Goal: Transaction & Acquisition: Purchase product/service

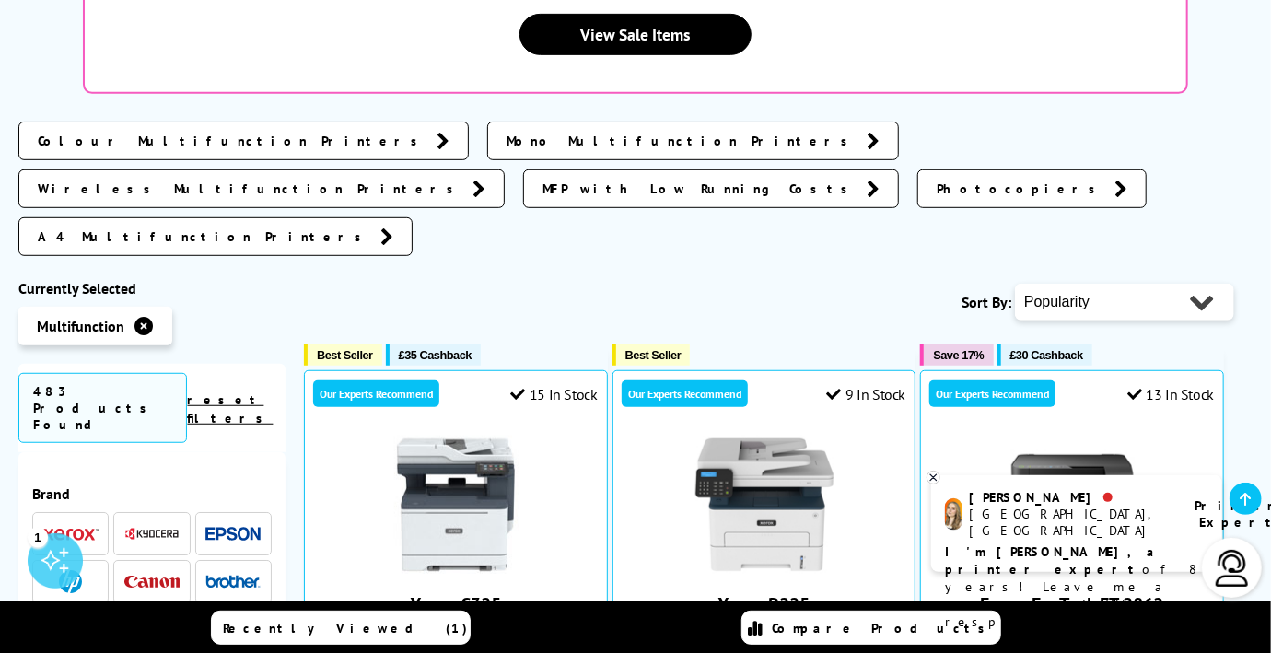
scroll to position [479, 0]
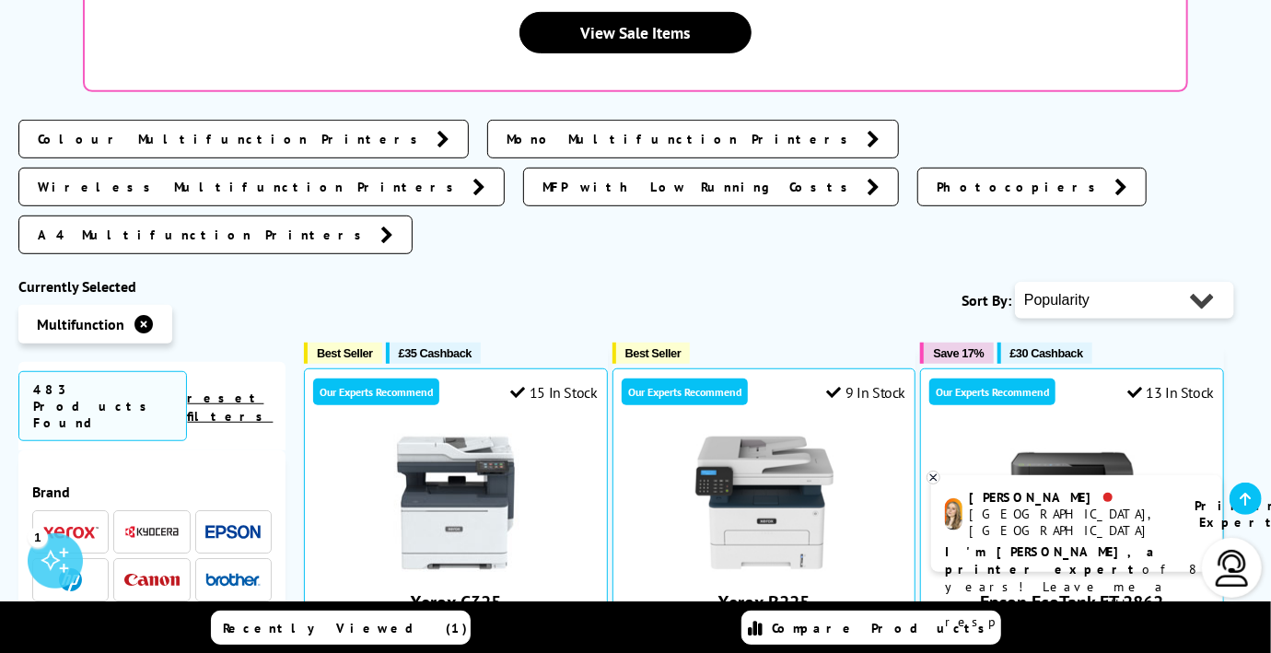
click at [171, 130] on span "Colour Multifunction Printers" at bounding box center [233, 139] width 390 height 18
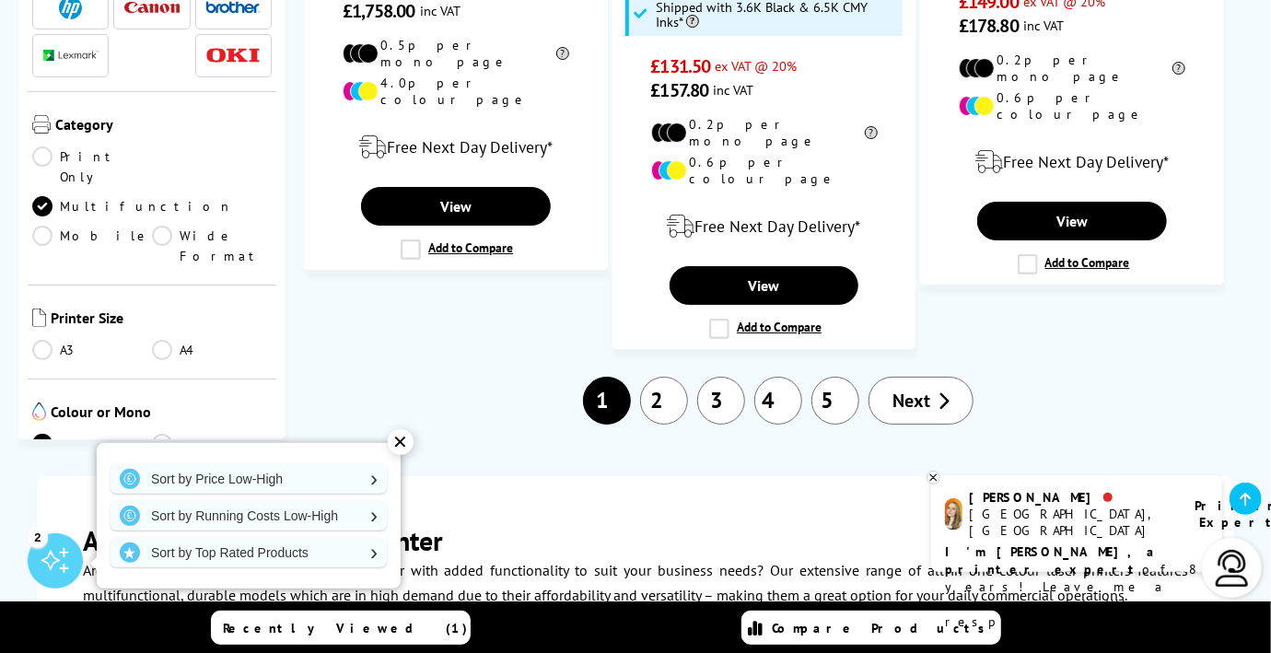
scroll to position [3316, 0]
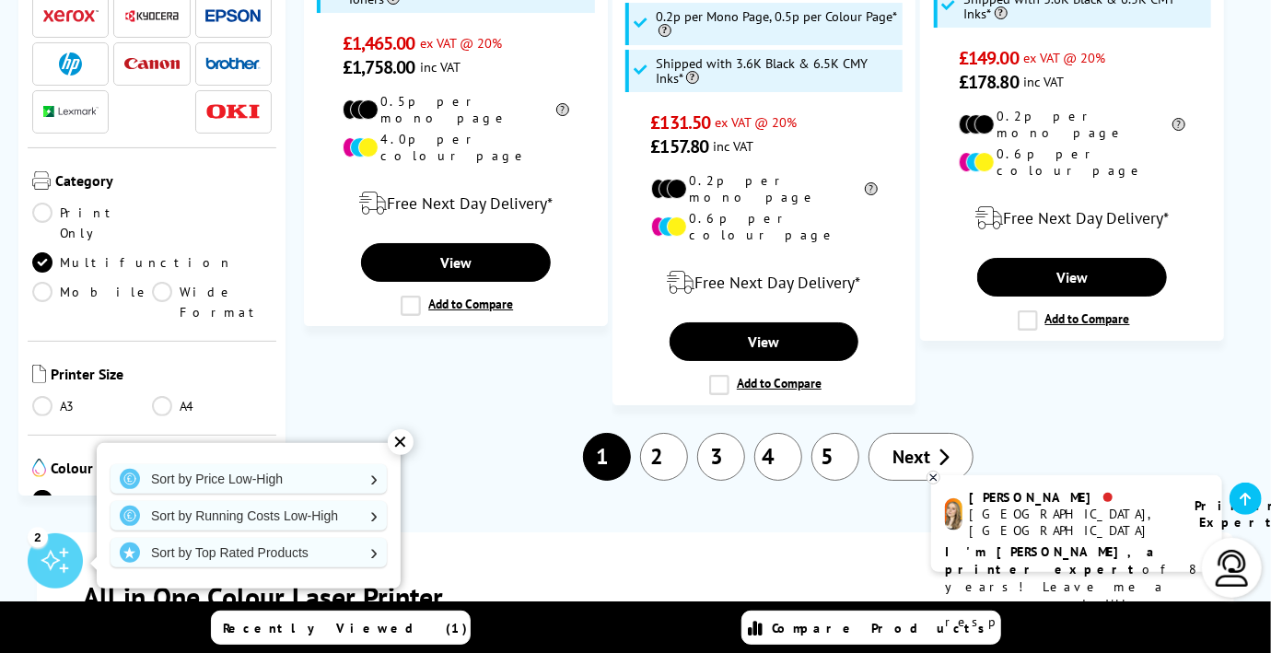
click at [659, 433] on link "2" at bounding box center [664, 457] width 48 height 48
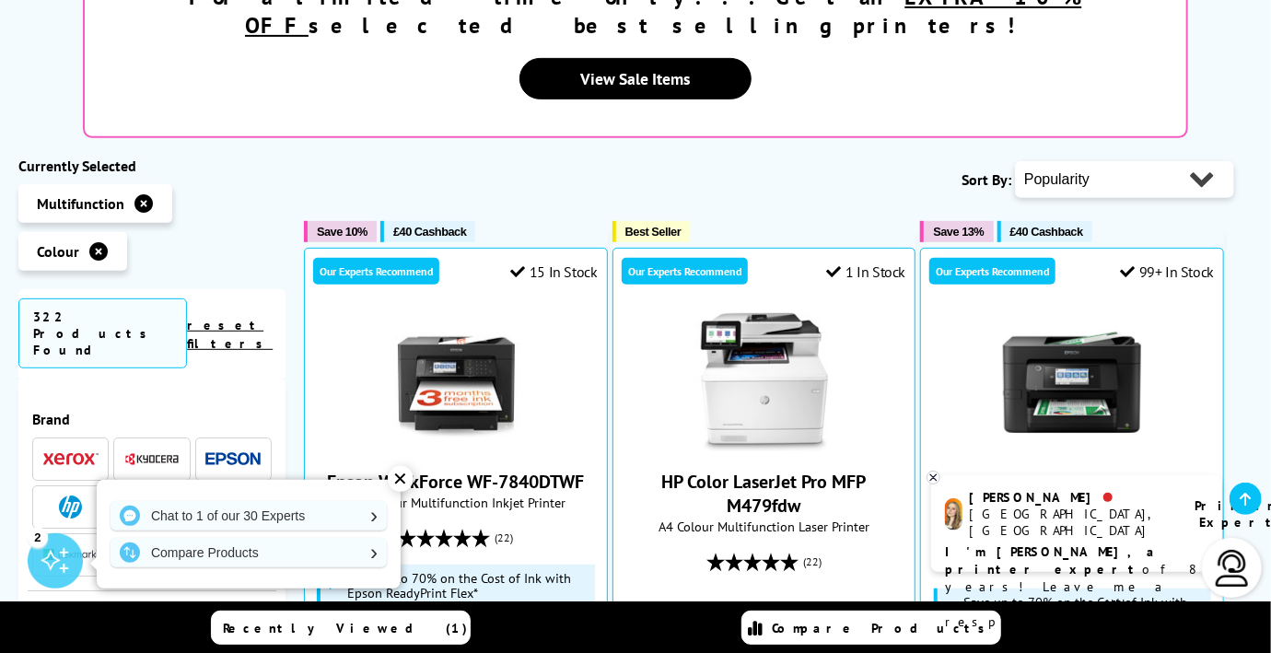
scroll to position [405, 0]
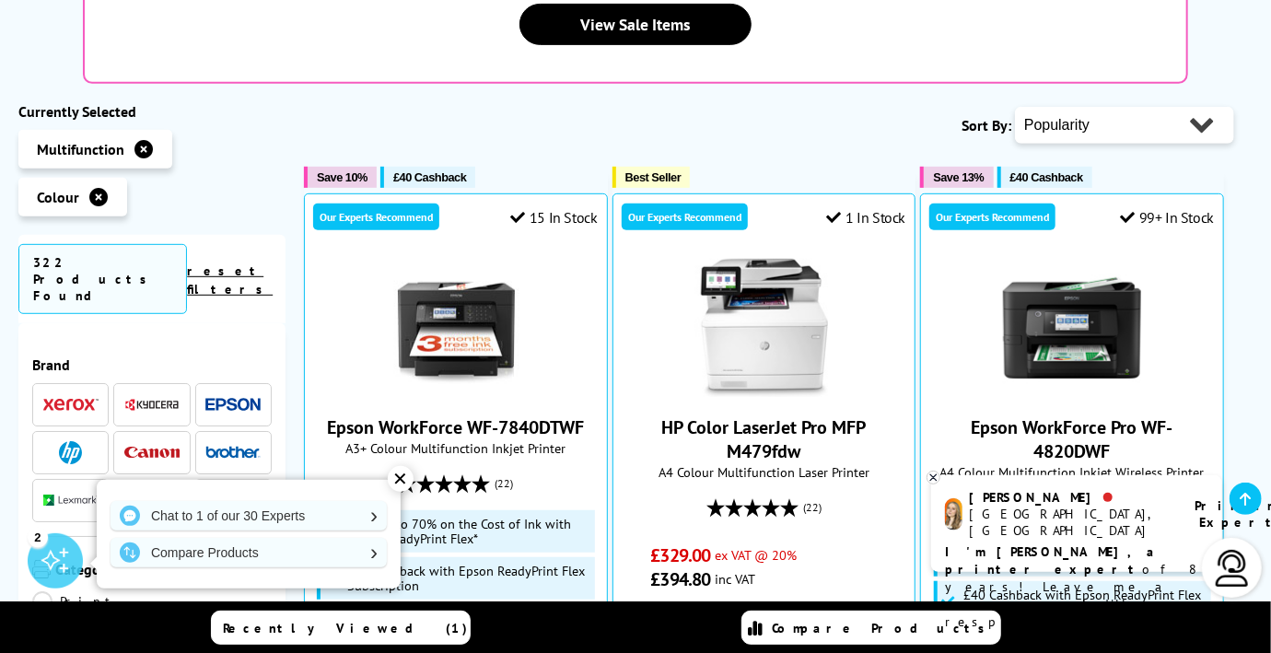
click at [258, 263] on link "reset filters" at bounding box center [230, 280] width 86 height 35
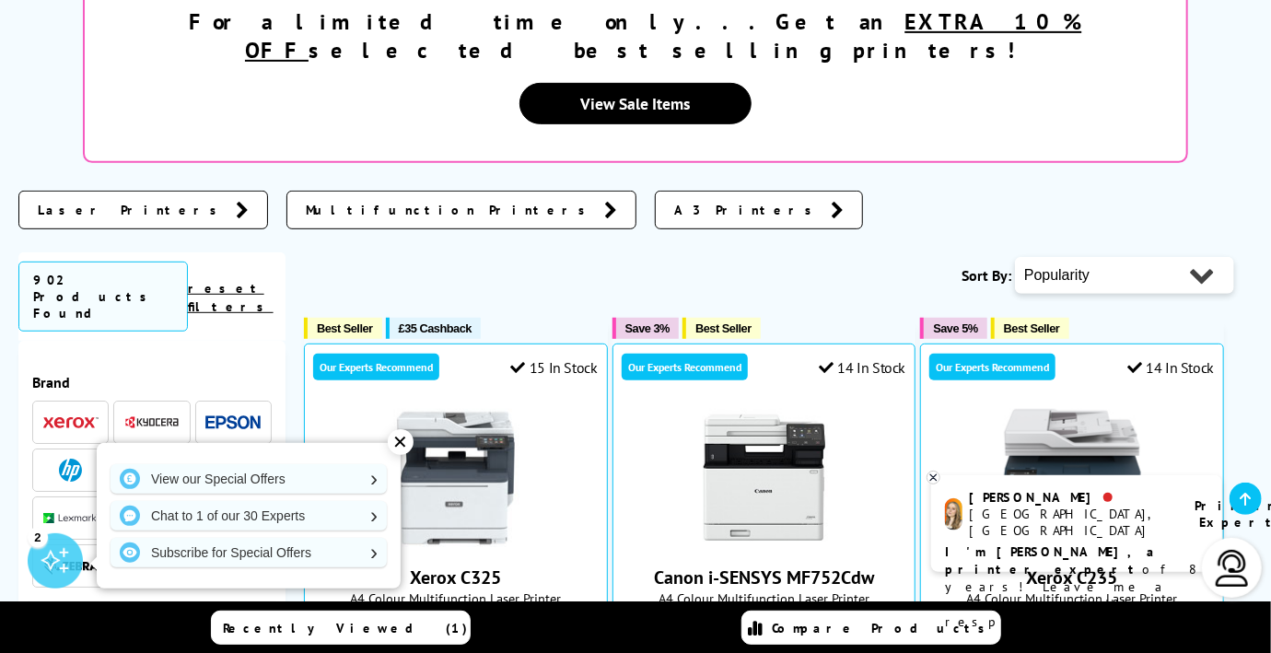
scroll to position [442, 0]
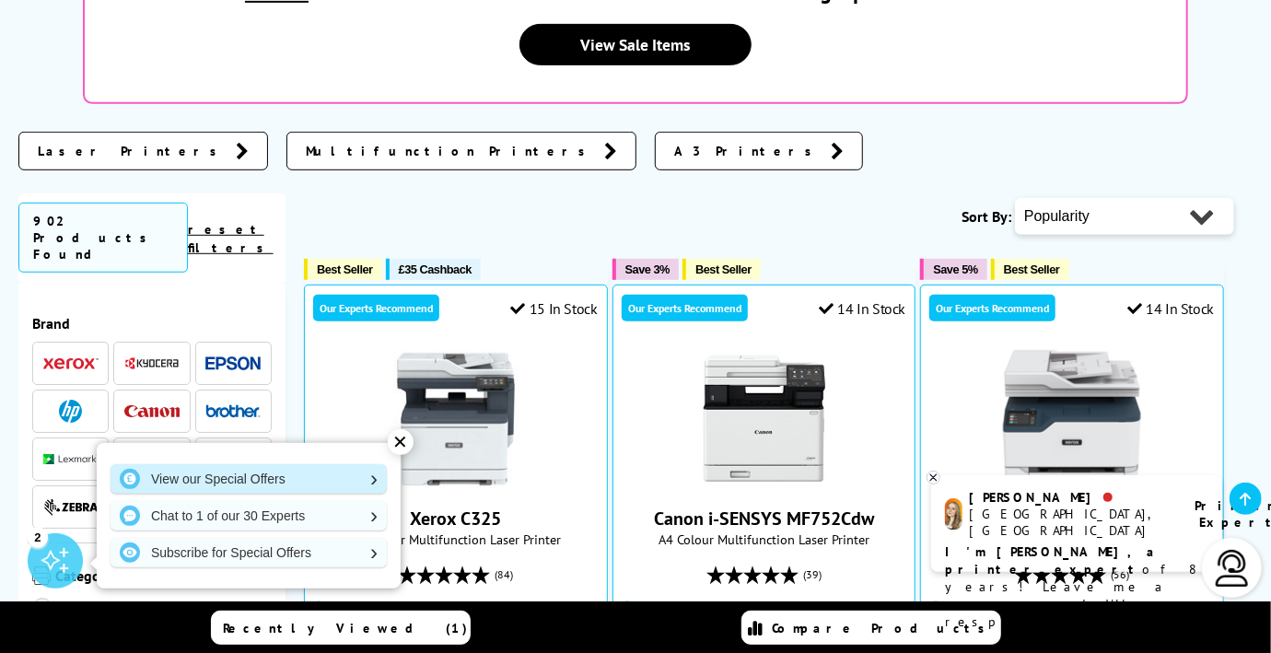
click at [263, 476] on link "View our Special Offers" at bounding box center [249, 478] width 276 height 29
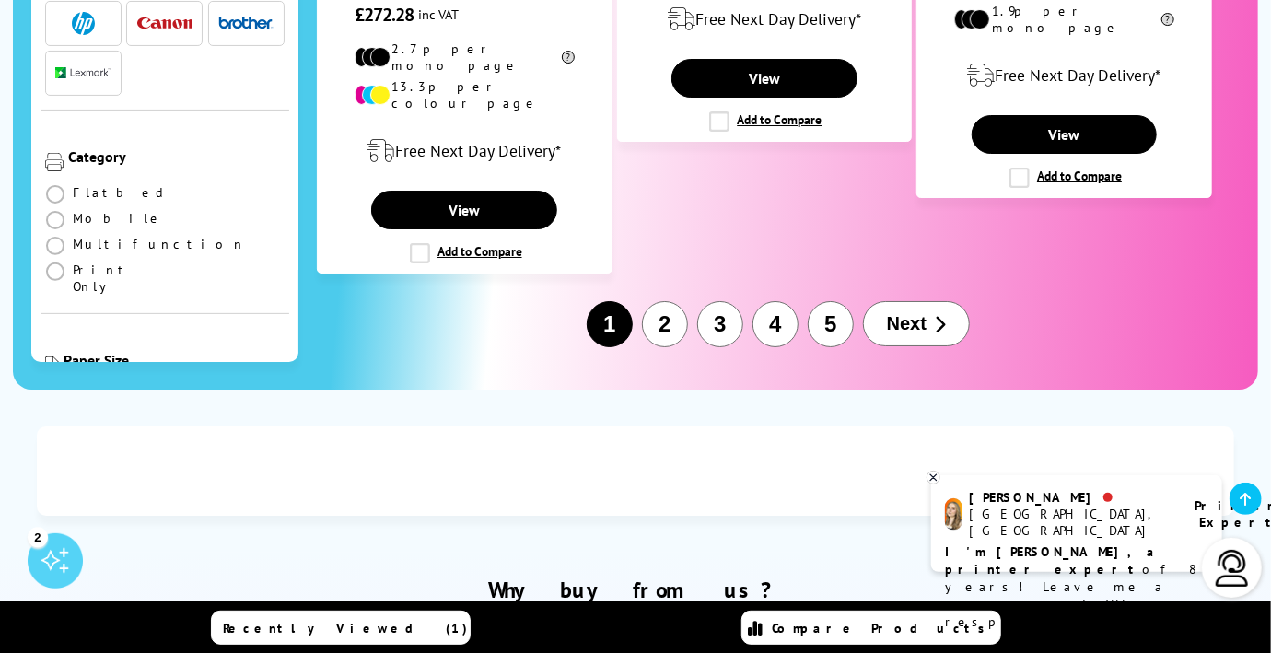
scroll to position [3316, 0]
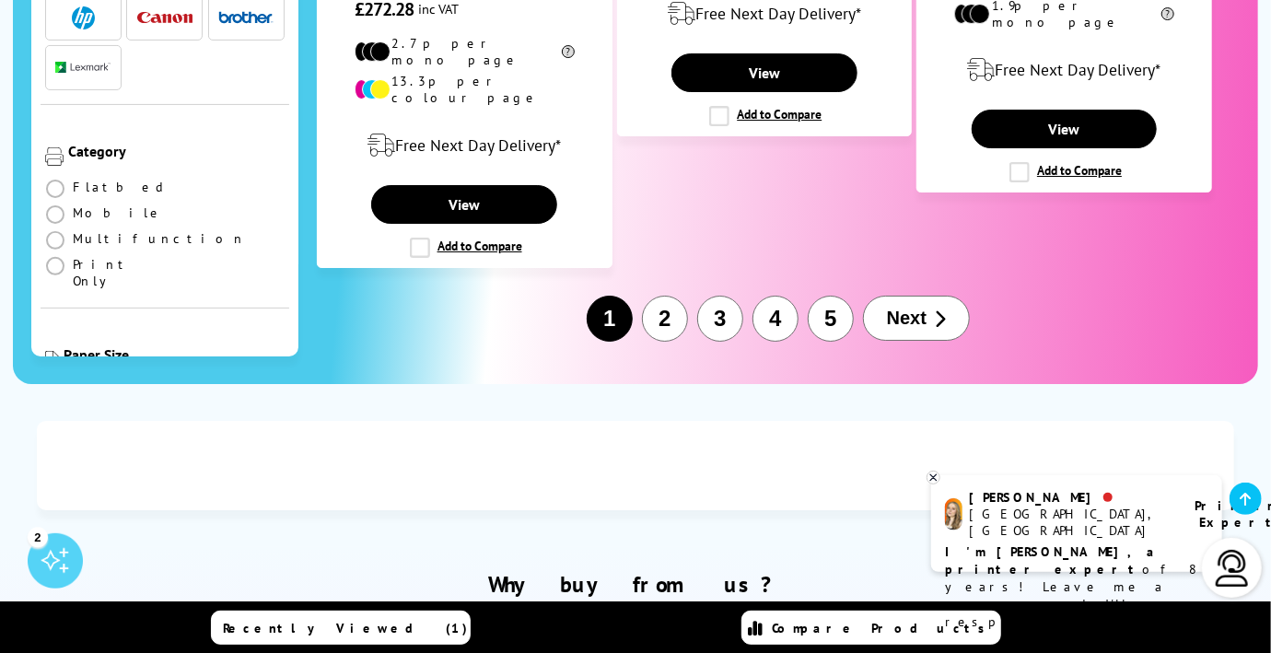
click at [668, 296] on button "2" at bounding box center [665, 319] width 46 height 46
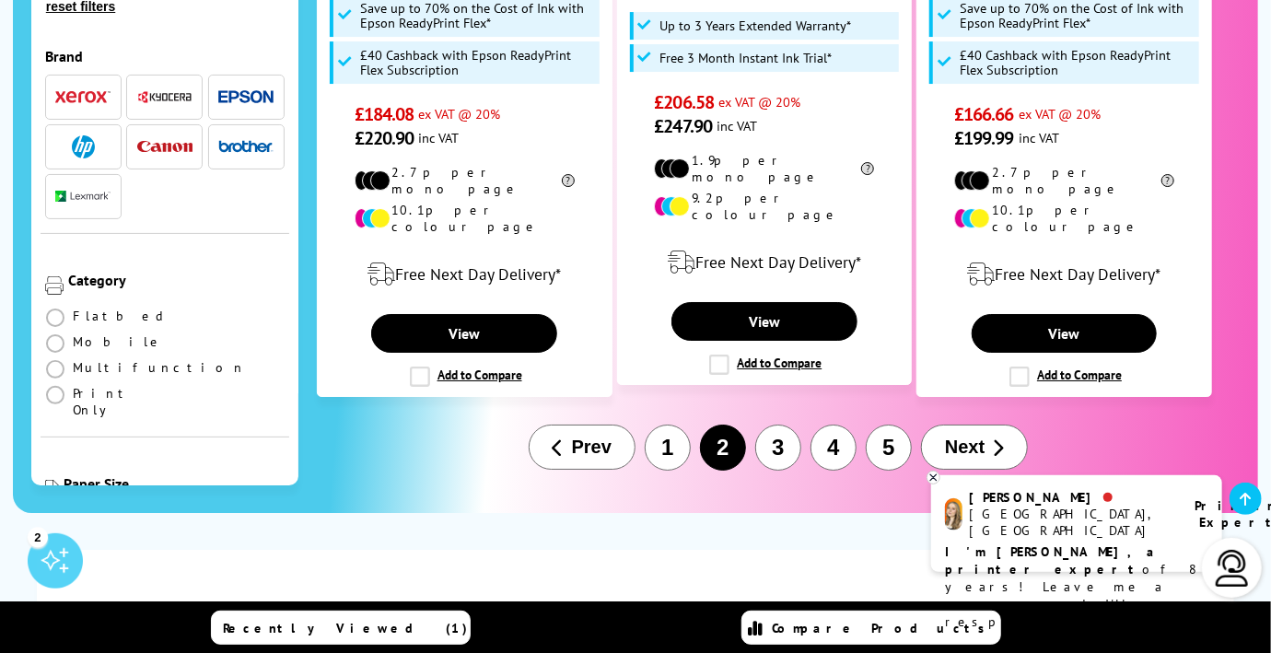
scroll to position [3206, 0]
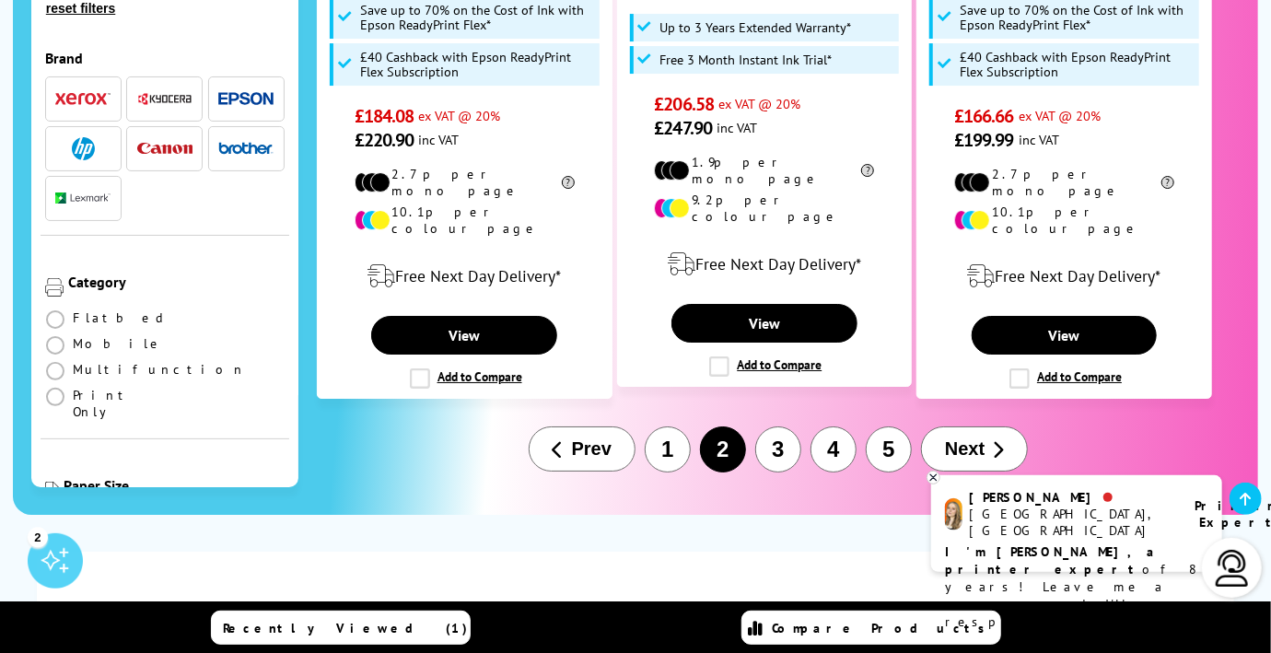
click at [57, 514] on span at bounding box center [55, 523] width 18 height 18
click at [73, 516] on input "radio" at bounding box center [73, 516] width 0 height 0
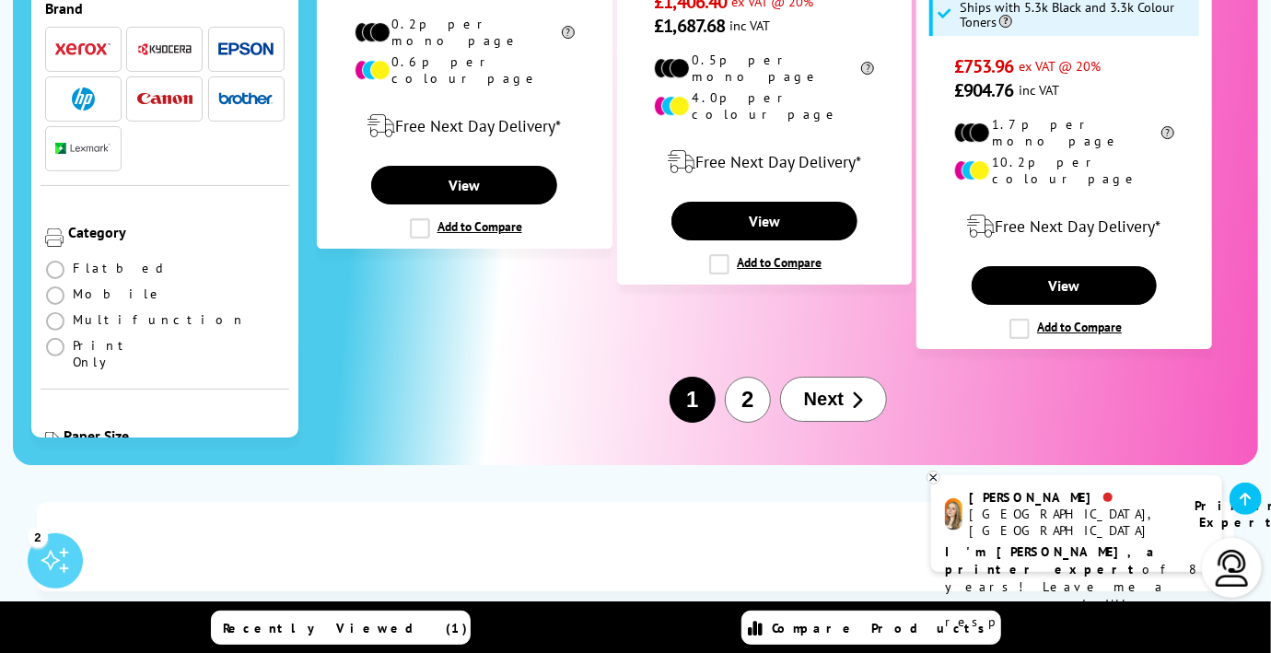
scroll to position [3242, 0]
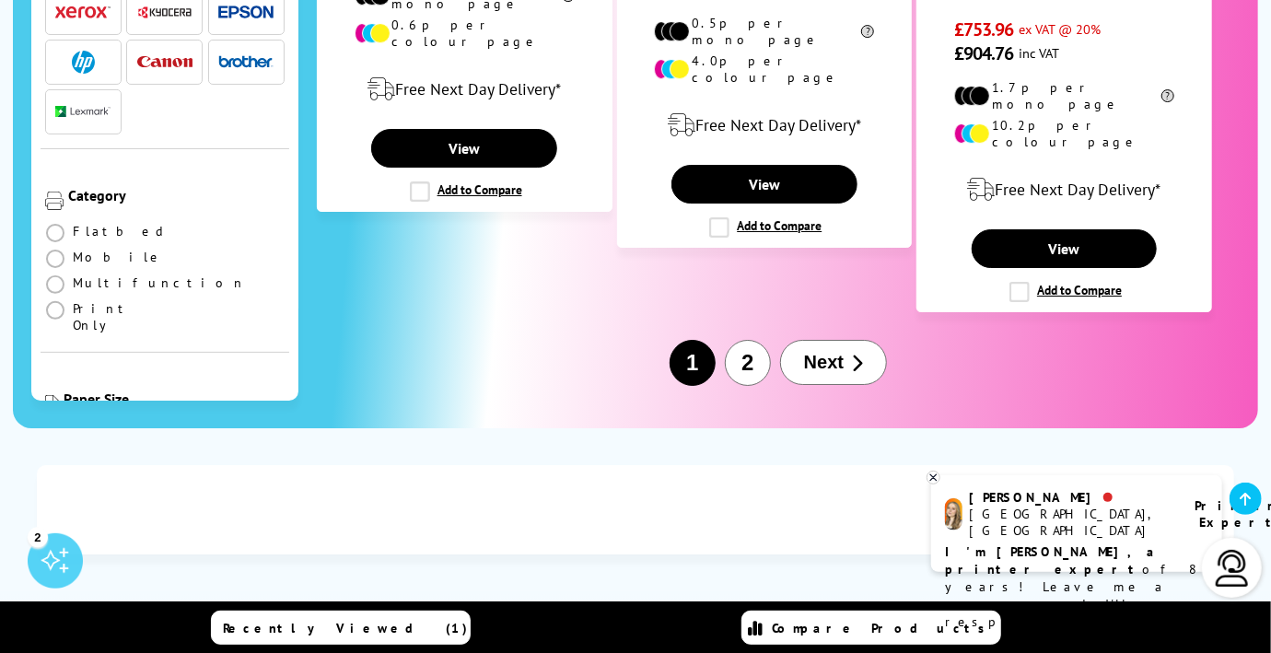
click at [743, 340] on button "2" at bounding box center [748, 363] width 46 height 46
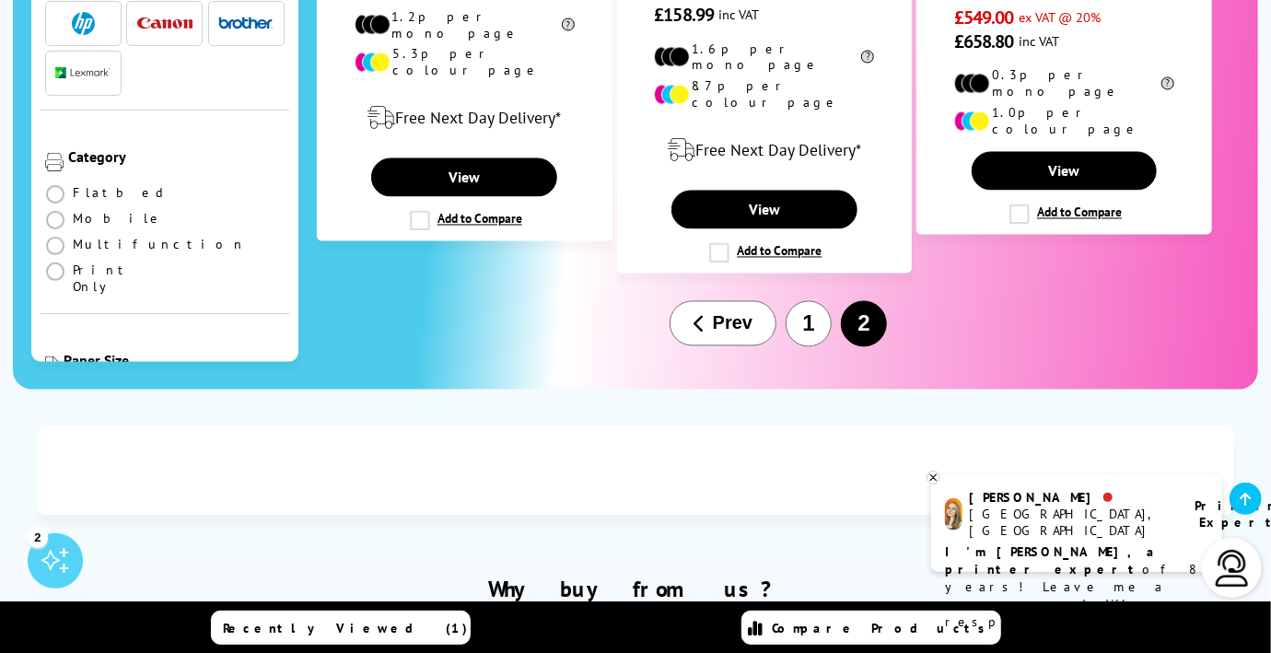
scroll to position [1732, 0]
